Goal: Find specific page/section: Find specific page/section

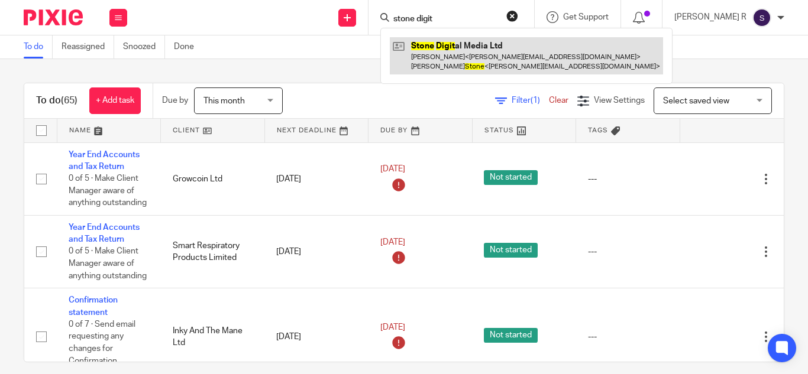
type input "stone digit"
click at [469, 48] on link at bounding box center [526, 55] width 273 height 37
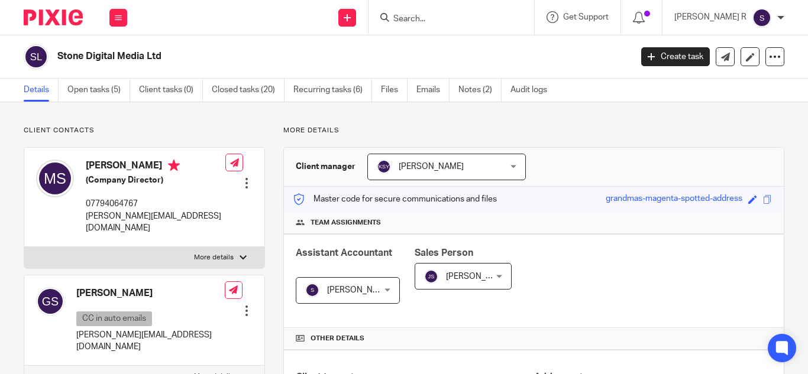
click at [763, 204] on span at bounding box center [767, 199] width 9 height 9
